Goal: Information Seeking & Learning: Find specific fact

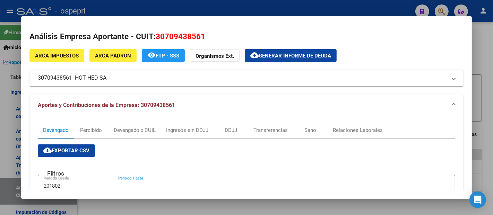
scroll to position [0, 445]
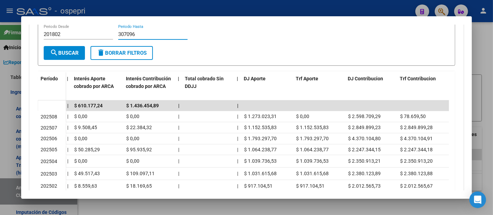
type input "307096"
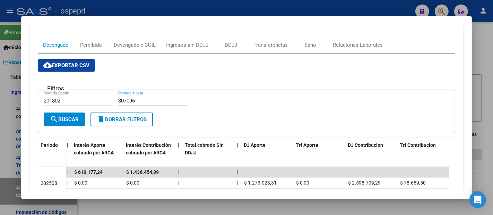
drag, startPoint x: 140, startPoint y: 36, endPoint x: 38, endPoint y: 17, distance: 103.7
click at [38, 17] on mat-dialog-container "Análisis Empresa Aportante - CUIT: 30709438561 ARCA Impuestos ARCA Padrón remov…" at bounding box center [246, 107] width 451 height 183
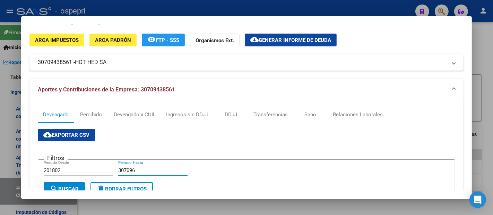
scroll to position [0, 0]
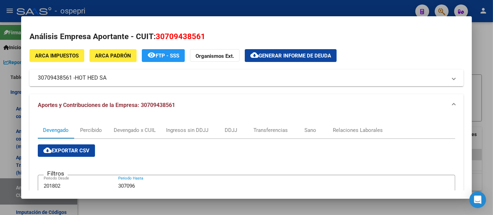
click at [490, 77] on div at bounding box center [246, 107] width 493 height 215
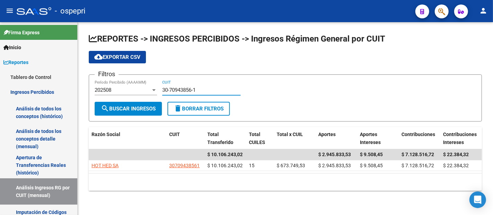
drag, startPoint x: 206, startPoint y: 90, endPoint x: 146, endPoint y: 87, distance: 59.4
click at [146, 87] on div "Filtros 202508 Período Percibido (AAAAMM) 30-70943856-1 CUIT" at bounding box center [285, 90] width 381 height 21
paste input "68475-9"
type input "30-70968475-9"
click at [148, 105] on button "search Buscar Ingresos" at bounding box center [128, 109] width 67 height 14
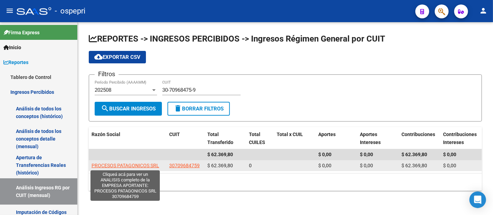
click at [138, 163] on span "PROCESOS PATAGONICOS SRL" at bounding box center [126, 166] width 68 height 6
type textarea "30709684759"
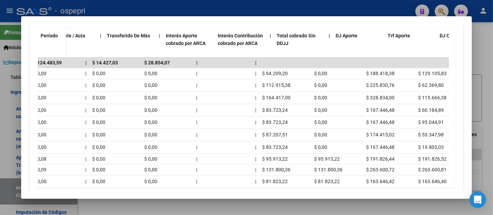
scroll to position [0, 445]
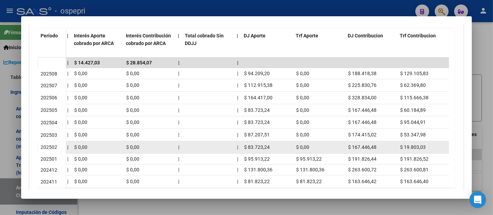
click at [252, 145] on span "$ 83.723,24" at bounding box center [257, 148] width 26 height 6
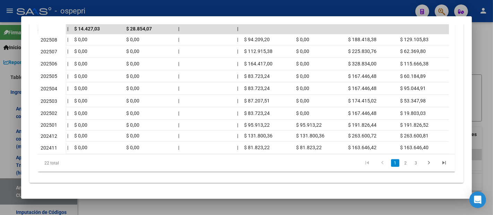
click at [401, 163] on link "2" at bounding box center [405, 163] width 8 height 8
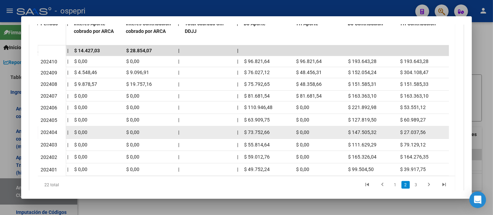
scroll to position [195, 0]
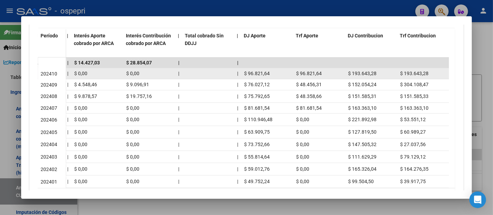
click at [367, 74] on span "$ 193.643,28" at bounding box center [362, 74] width 28 height 6
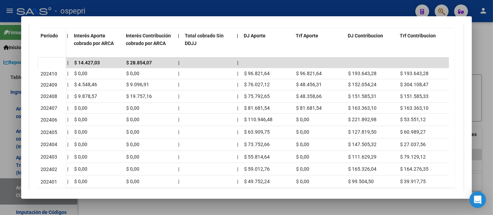
copy span "193.643,28"
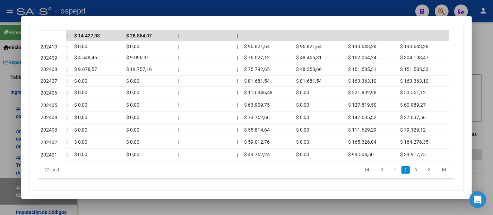
scroll to position [234, 0]
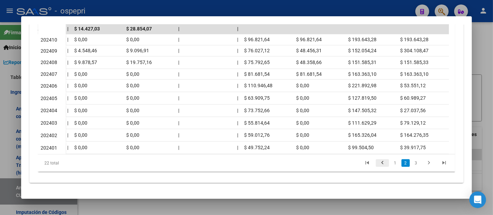
click at [378, 165] on icon "go to previous page" at bounding box center [382, 164] width 9 height 8
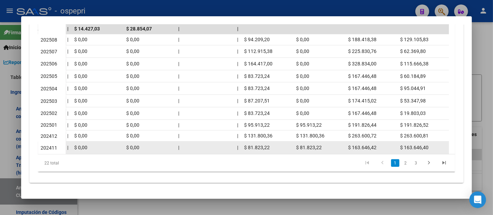
click at [250, 145] on span "$ 81.823,22" at bounding box center [257, 148] width 26 height 6
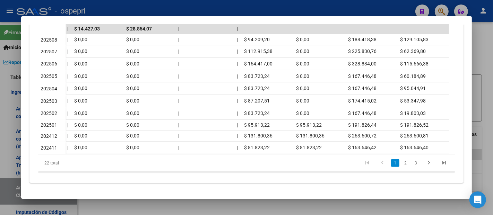
copy span "81.823,22"
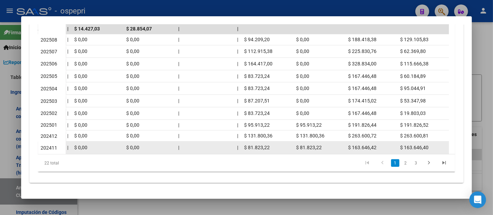
click at [365, 145] on div "$ 163.646,42" at bounding box center [371, 148] width 46 height 8
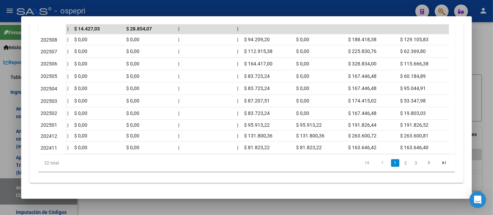
copy span "163.646,42"
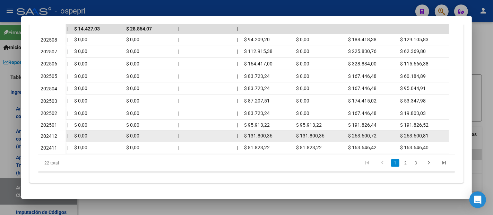
click at [265, 133] on span "$ 131.800,36" at bounding box center [258, 136] width 28 height 6
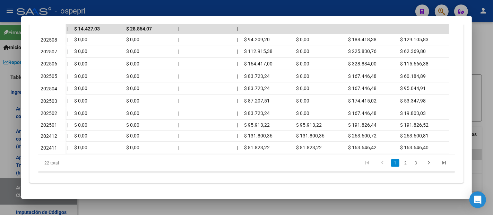
copy span "131.800,36"
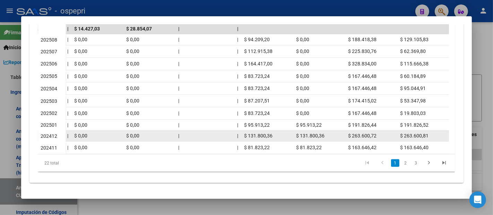
click at [357, 133] on div "$ 263.600,72" at bounding box center [371, 136] width 46 height 8
click at [358, 133] on span "$ 263.600,72" at bounding box center [362, 136] width 28 height 6
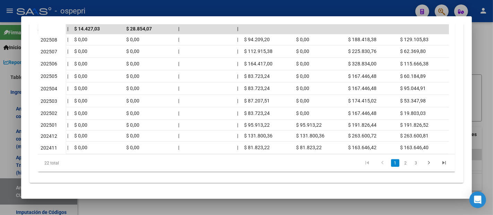
copy span "263.600,72"
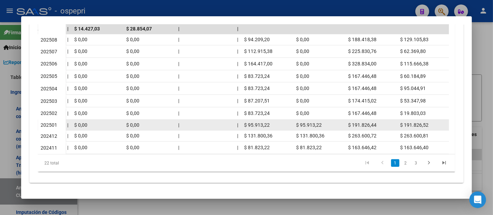
click at [256, 122] on span "$ 95.913,22" at bounding box center [257, 125] width 26 height 6
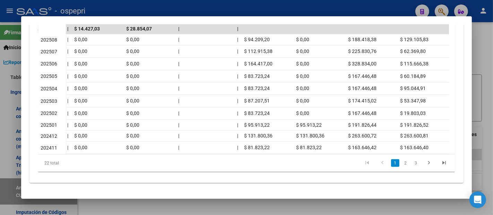
copy span "95.913,22"
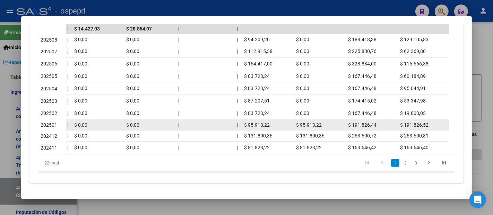
click at [354, 120] on datatable-body-cell "$ 191.826,44" at bounding box center [371, 125] width 52 height 11
click at [355, 122] on span "$ 191.826,44" at bounding box center [362, 125] width 28 height 6
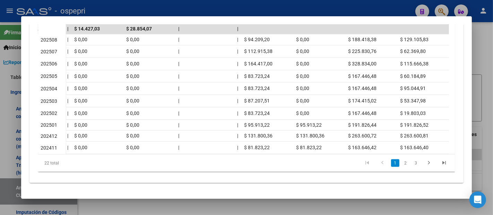
copy span "191.826,44"
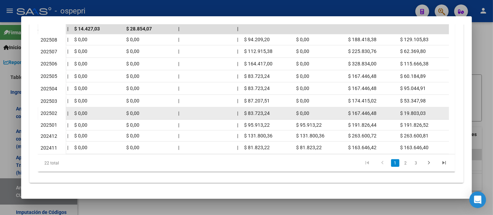
click at [257, 111] on span "$ 83.723,24" at bounding box center [257, 114] width 26 height 6
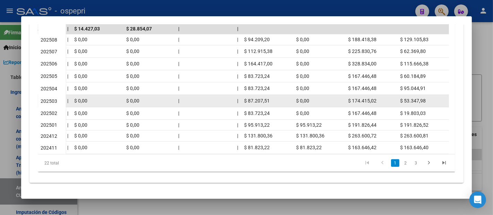
click at [256, 98] on span "$ 87.207,51" at bounding box center [257, 101] width 26 height 6
click at [354, 98] on span "$ 174.415,02" at bounding box center [362, 101] width 28 height 6
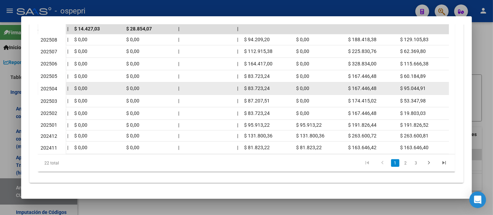
click at [262, 86] on span "$ 83.723,24" at bounding box center [257, 89] width 26 height 6
click at [366, 86] on span "$ 167.446,48" at bounding box center [362, 89] width 28 height 6
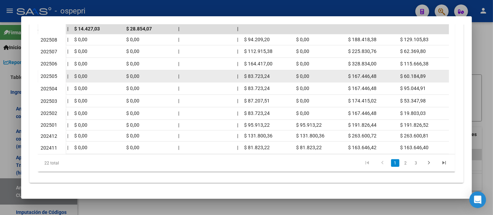
click at [263, 74] on span "$ 83.723,24" at bounding box center [257, 77] width 26 height 6
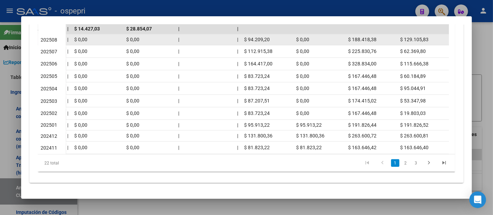
click at [254, 37] on span "$ 94.209,20" at bounding box center [257, 40] width 26 height 6
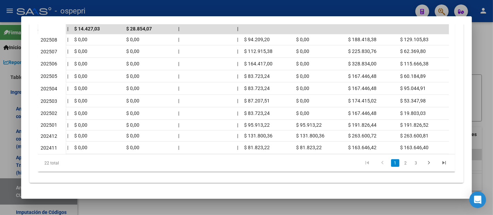
copy span "94.209,20"
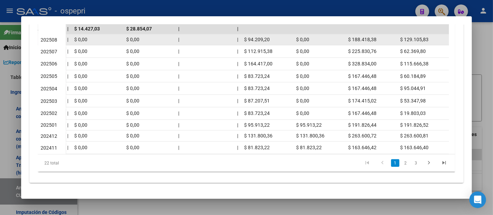
click at [366, 37] on span "$ 188.418,38" at bounding box center [362, 40] width 28 height 6
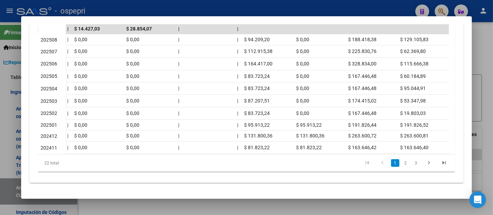
copy span "188.418,38"
